Goal: Information Seeking & Learning: Understand process/instructions

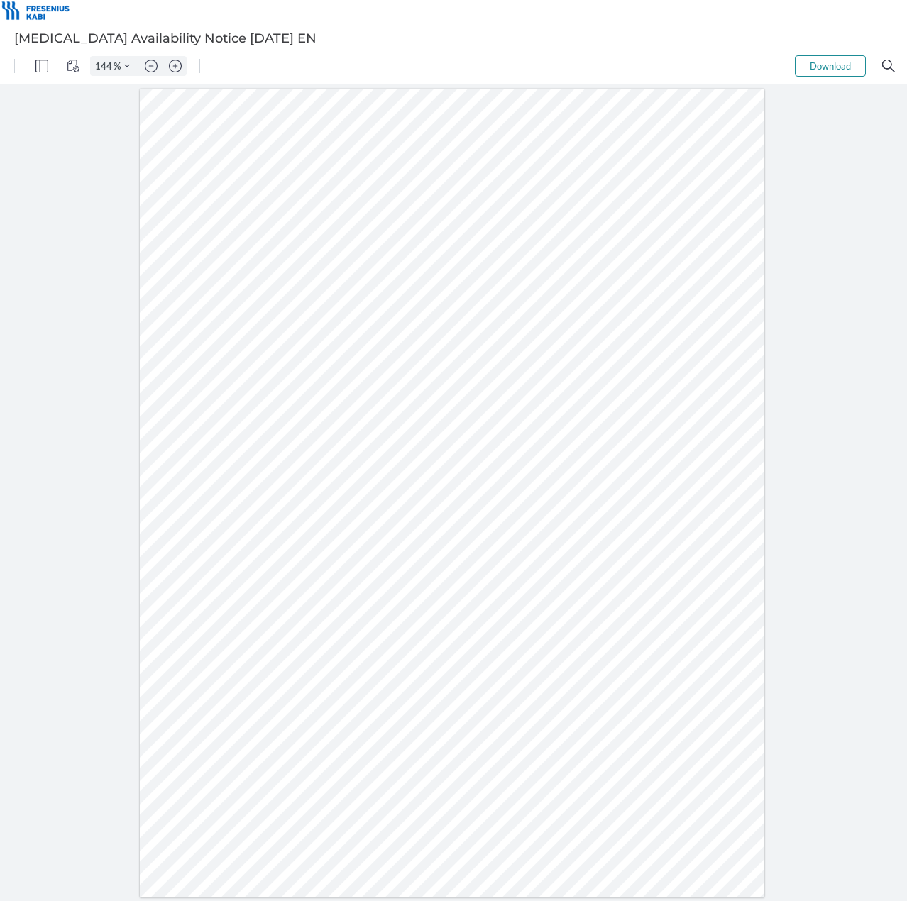
click at [206, 523] on div at bounding box center [452, 493] width 625 height 808
drag, startPoint x: 309, startPoint y: 519, endPoint x: 348, endPoint y: 520, distance: 39.7
click at [348, 520] on div at bounding box center [452, 493] width 625 height 808
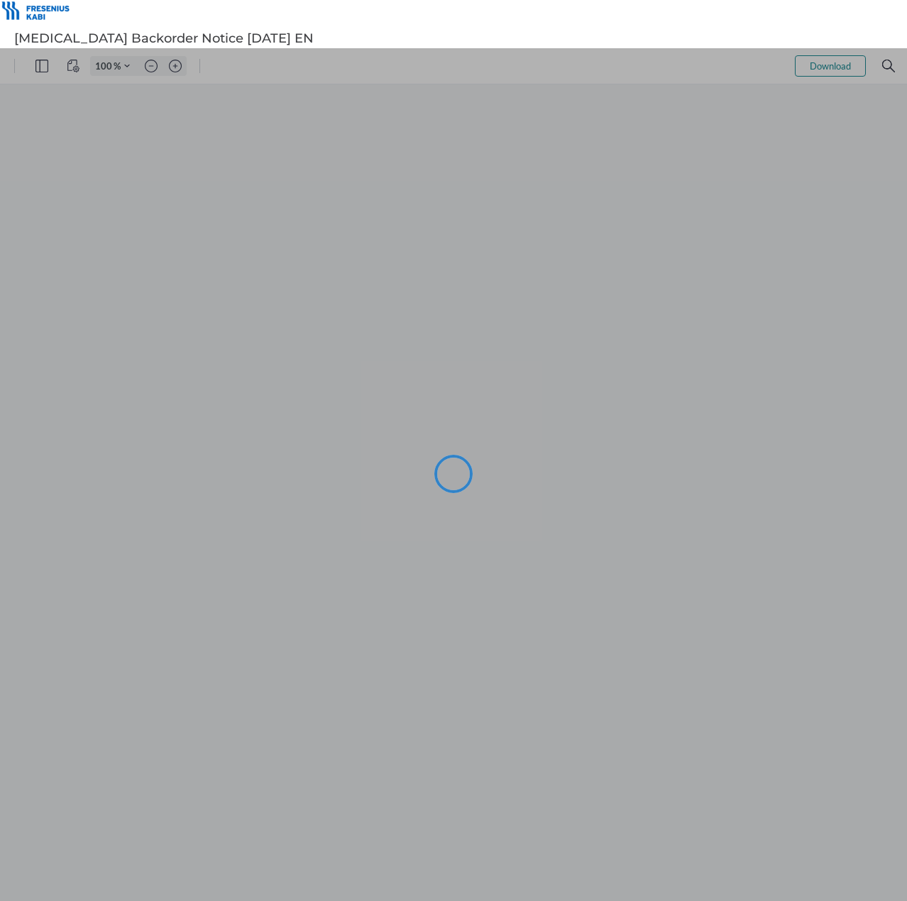
type input "144"
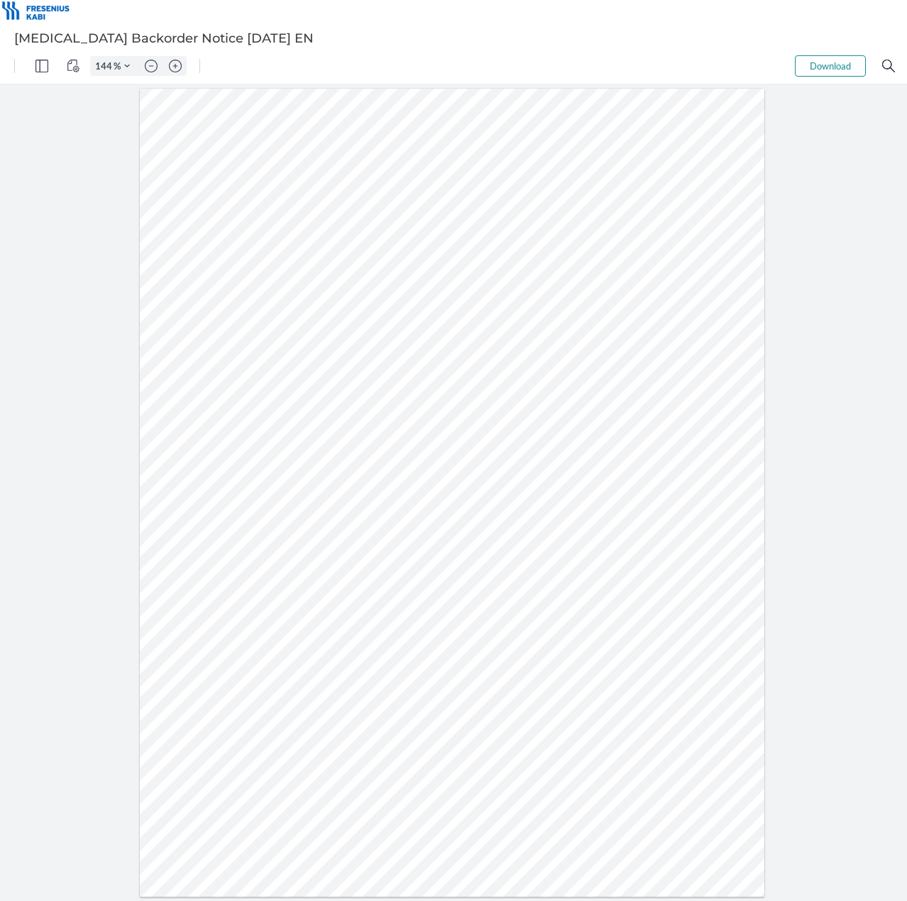
drag, startPoint x: 204, startPoint y: 507, endPoint x: 240, endPoint y: 507, distance: 36.2
click at [240, 507] on div at bounding box center [452, 493] width 625 height 808
